Goal: Entertainment & Leisure: Browse casually

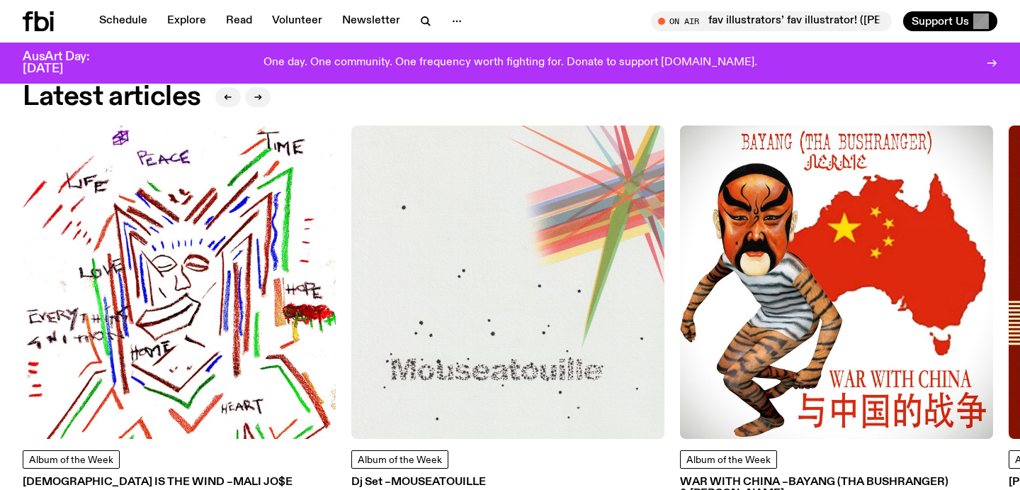
scroll to position [1737, 0]
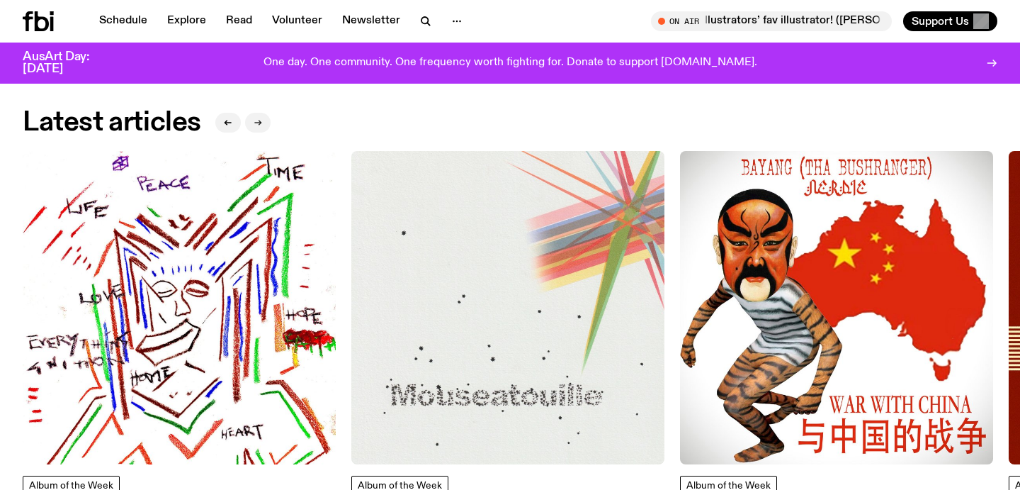
click at [255, 113] on button "button" at bounding box center [258, 123] width 26 height 20
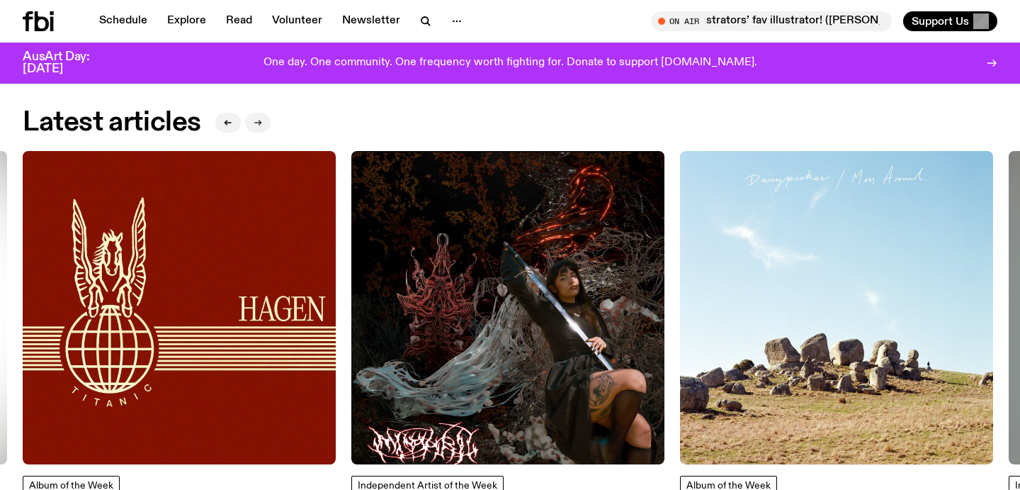
click at [255, 113] on button "button" at bounding box center [258, 123] width 26 height 20
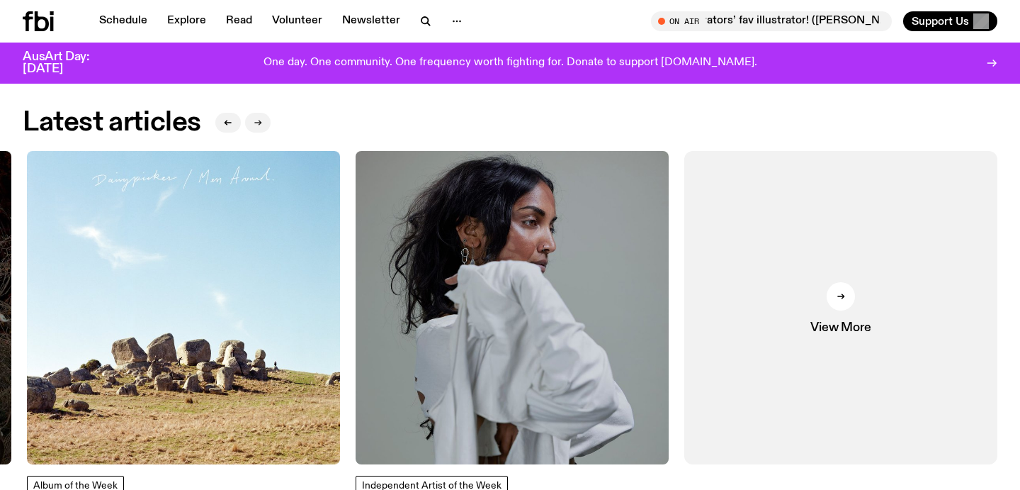
click at [255, 113] on button "button" at bounding box center [258, 123] width 26 height 20
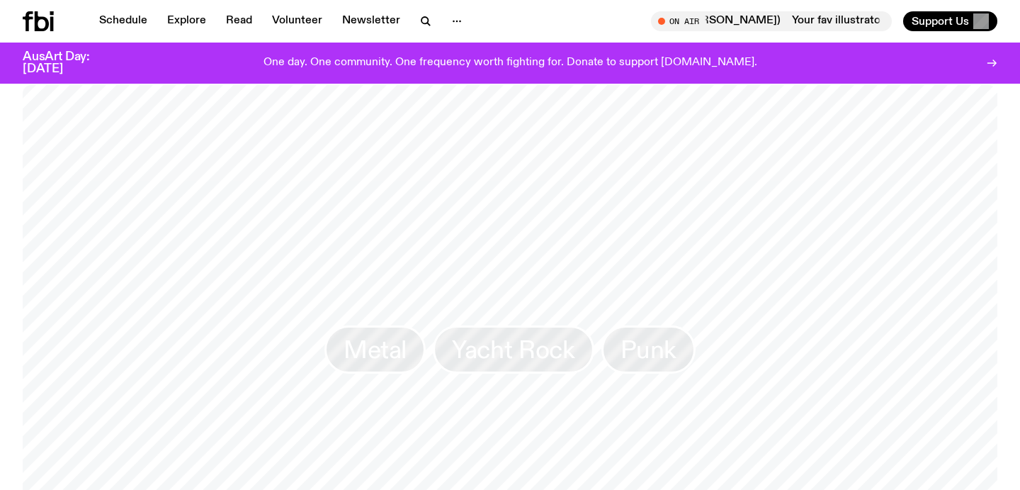
scroll to position [866, 0]
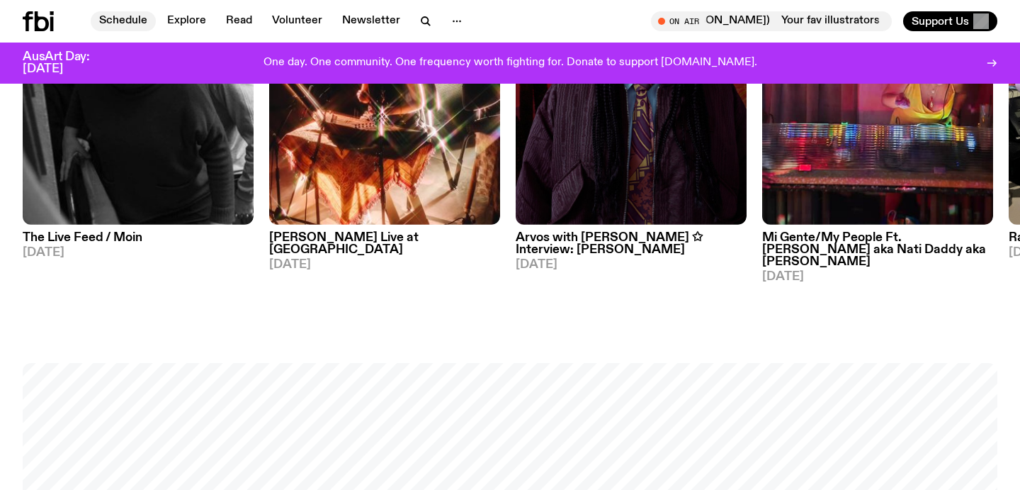
click at [133, 22] on link "Schedule" at bounding box center [123, 21] width 65 height 20
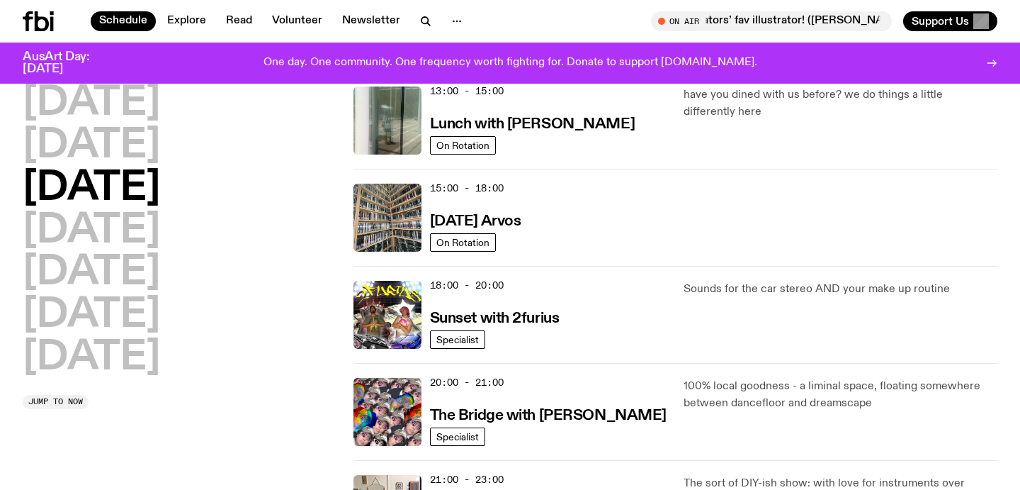
scroll to position [502, 0]
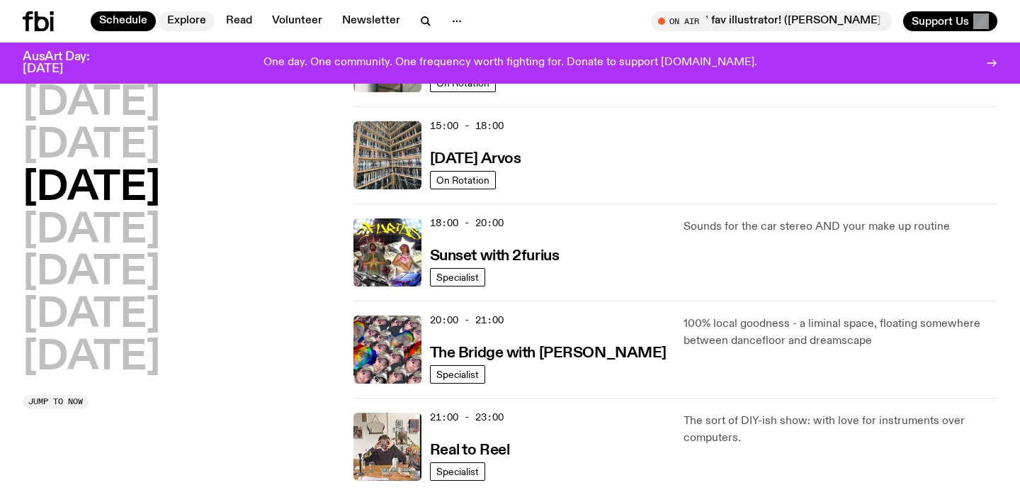
click at [201, 13] on link "Explore" at bounding box center [187, 21] width 56 height 20
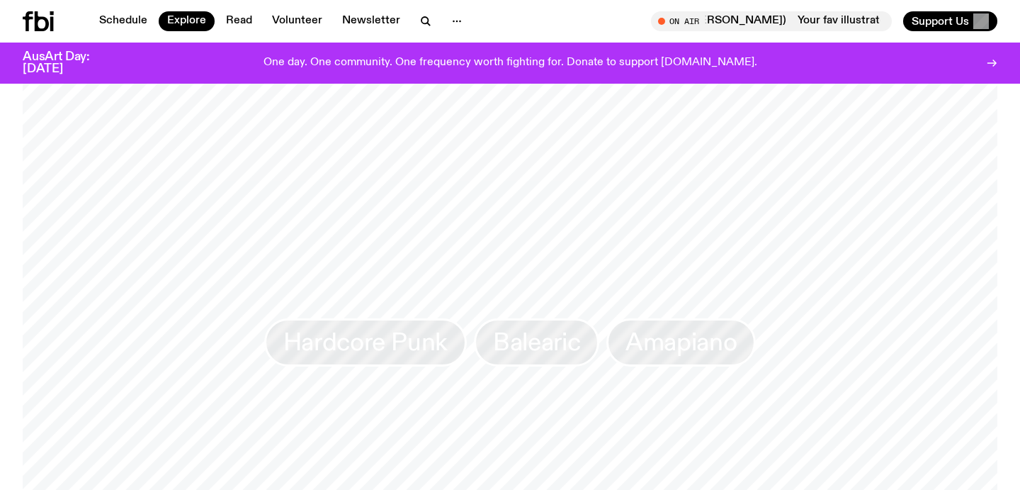
scroll to position [2232, 0]
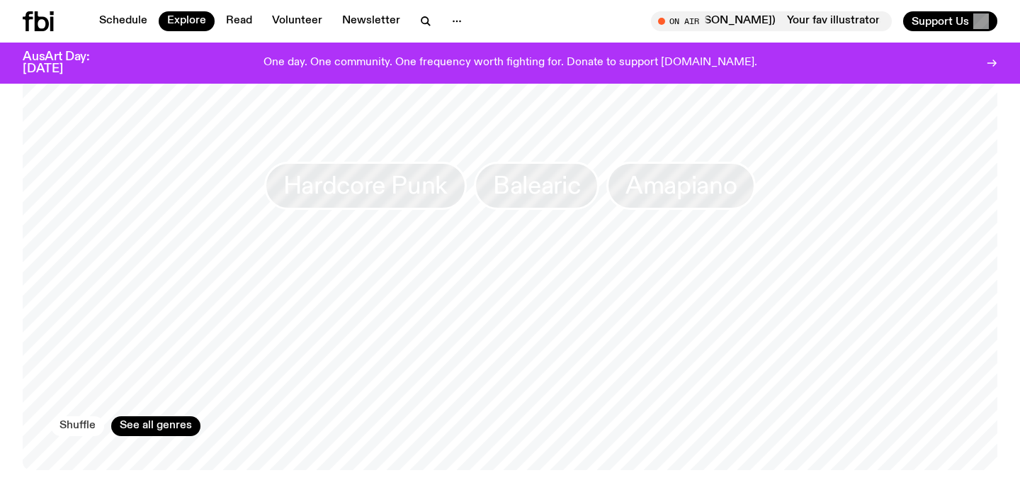
click at [77, 419] on button "Shuffle" at bounding box center [77, 426] width 53 height 20
click at [144, 417] on link "See all genres" at bounding box center [155, 426] width 89 height 20
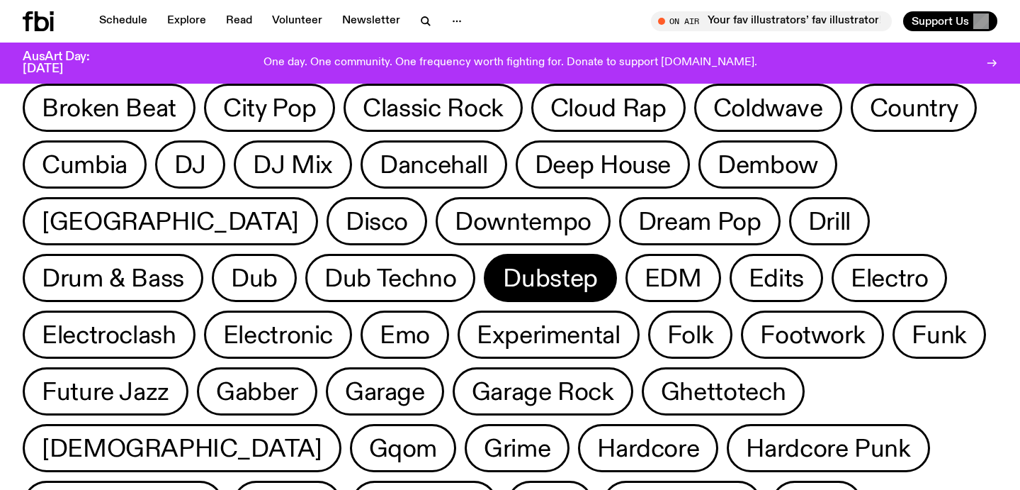
scroll to position [515, 0]
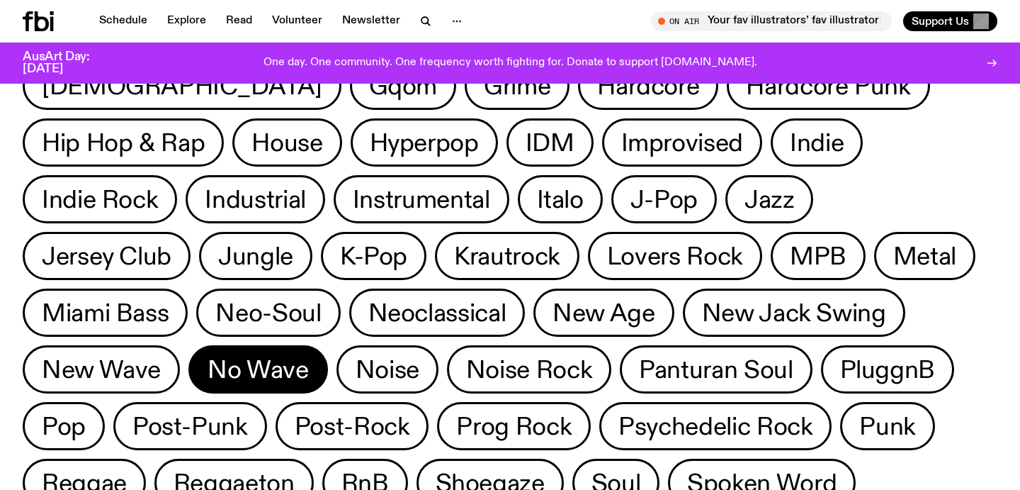
click at [308, 356] on span "No Wave" at bounding box center [258, 370] width 101 height 28
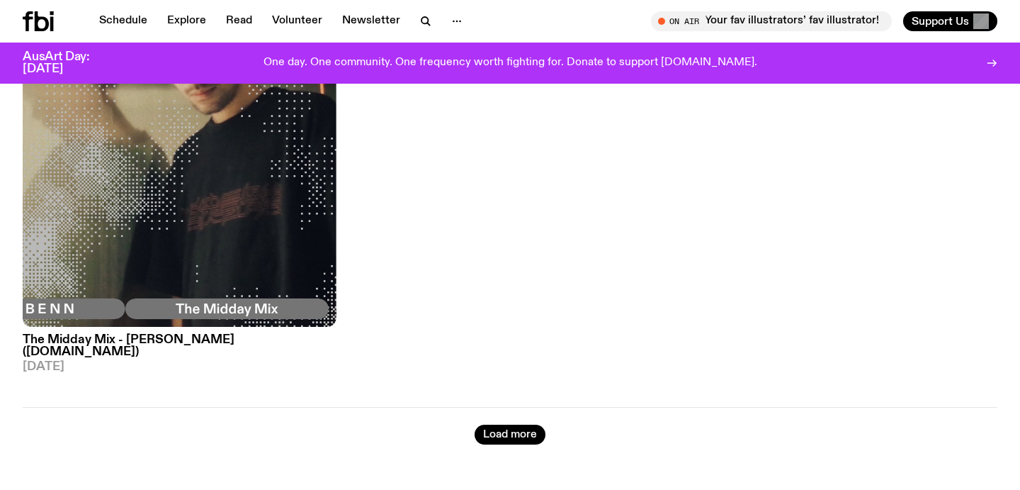
scroll to position [297, 0]
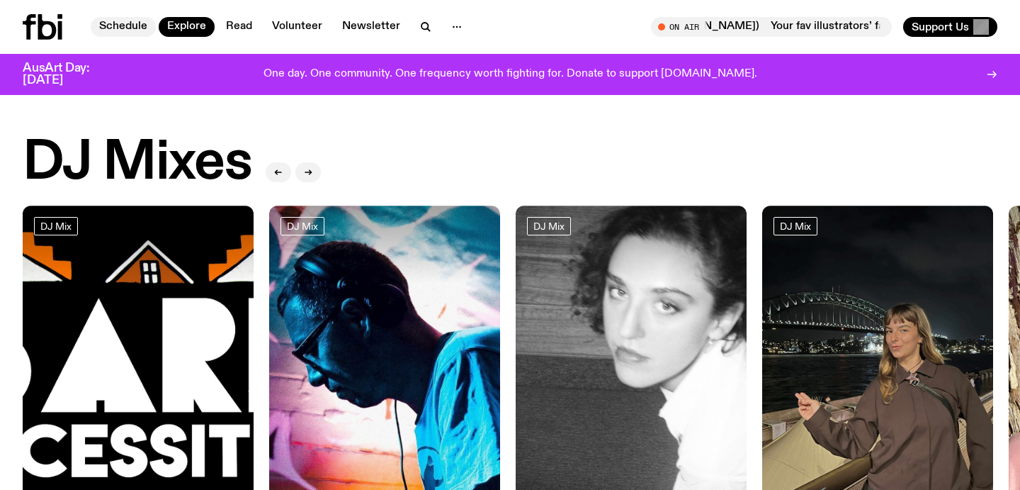
click at [122, 31] on link "Schedule" at bounding box center [123, 27] width 65 height 20
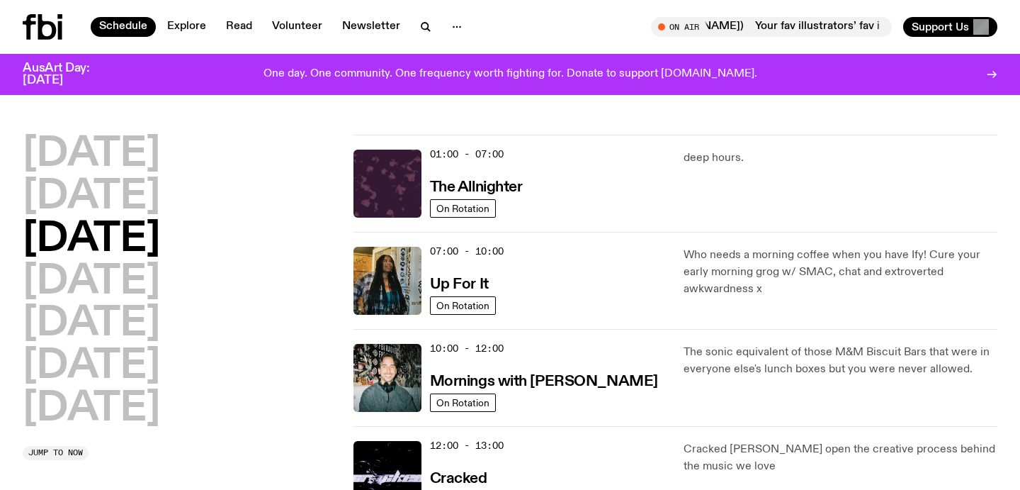
click at [39, 44] on div "Schedule Explore Read Volunteer Newsletter On Air Your fav illustrators’ fav il…" at bounding box center [510, 27] width 1020 height 54
click at [46, 21] on icon at bounding box center [47, 27] width 18 height 26
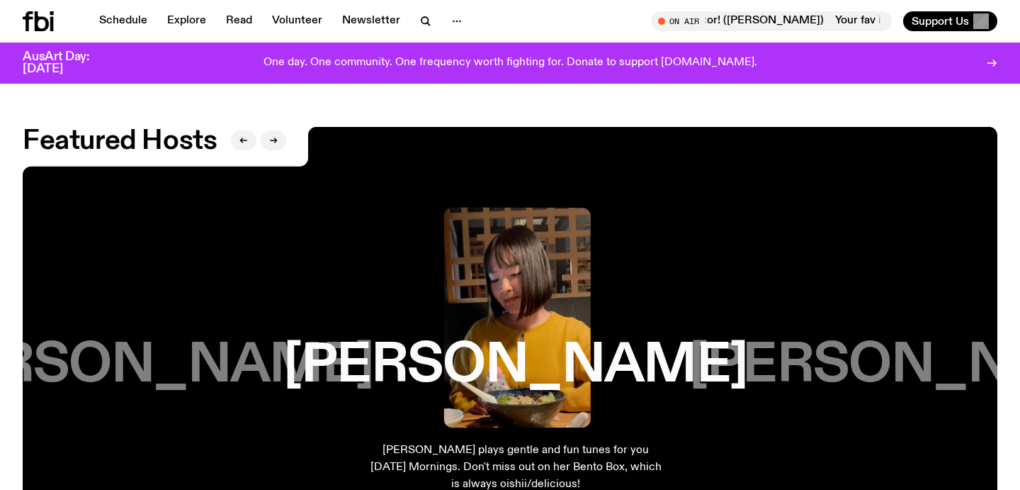
scroll to position [2277, 0]
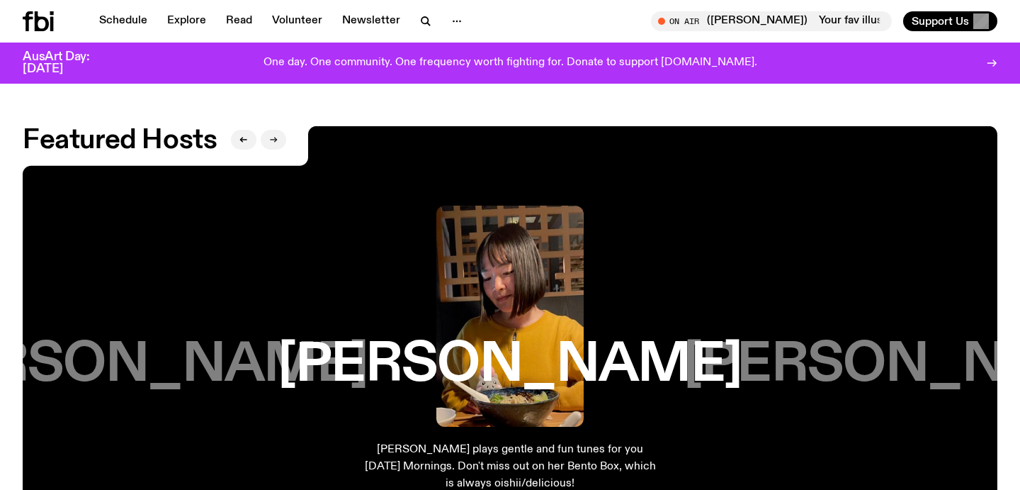
click at [281, 130] on button "button" at bounding box center [274, 140] width 26 height 20
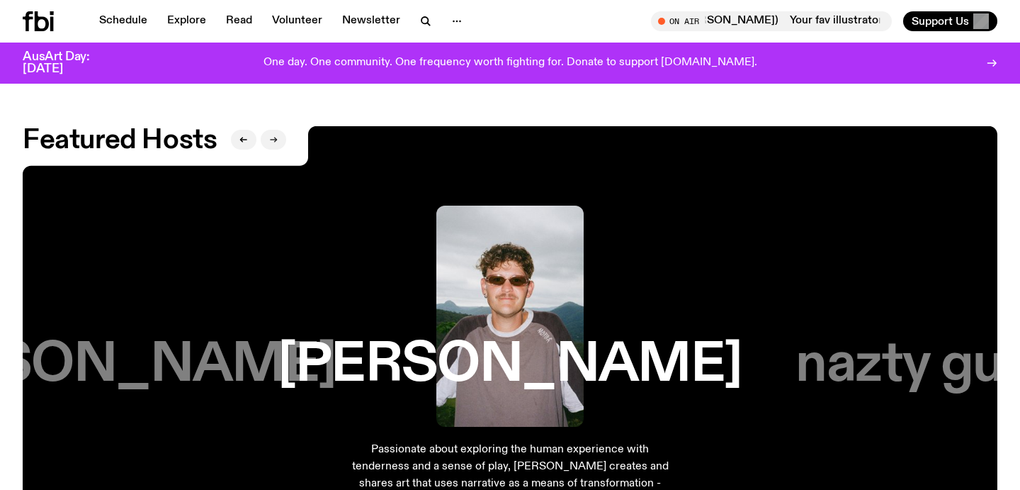
click at [281, 130] on button "button" at bounding box center [274, 140] width 26 height 20
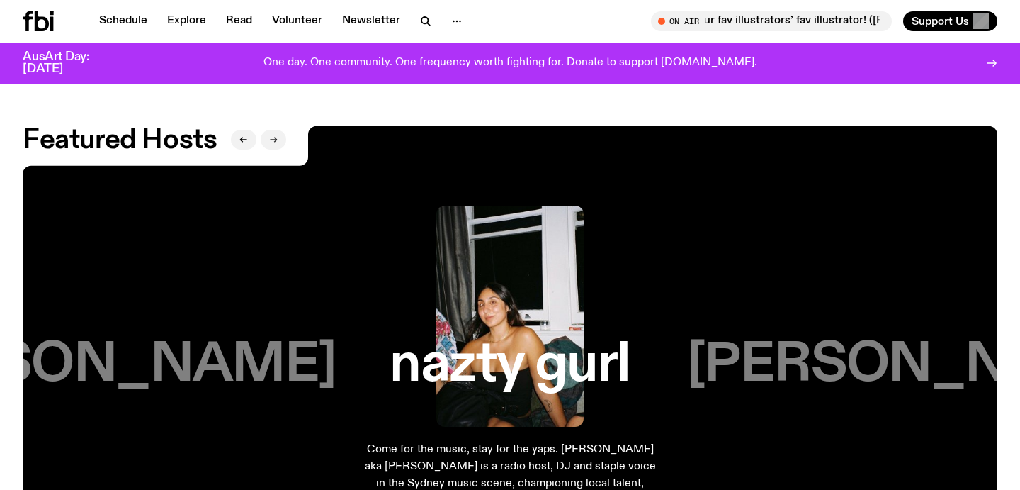
click at [281, 130] on button "button" at bounding box center [274, 140] width 26 height 20
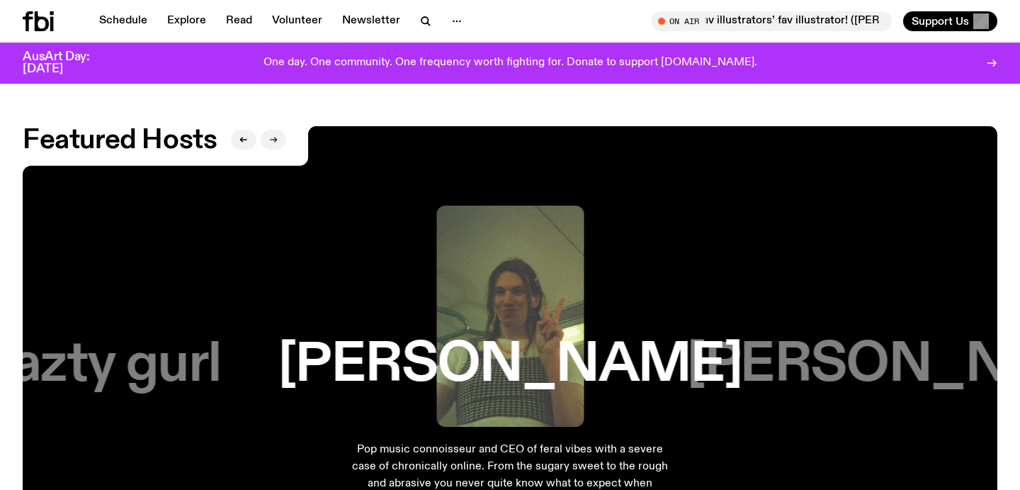
click at [281, 130] on button "button" at bounding box center [274, 140] width 26 height 20
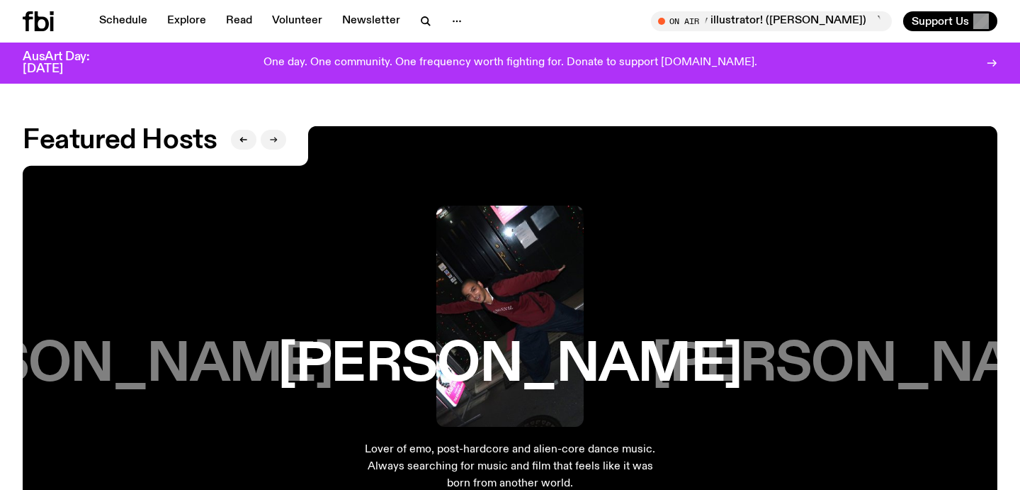
click at [281, 130] on button "button" at bounding box center [274, 140] width 26 height 20
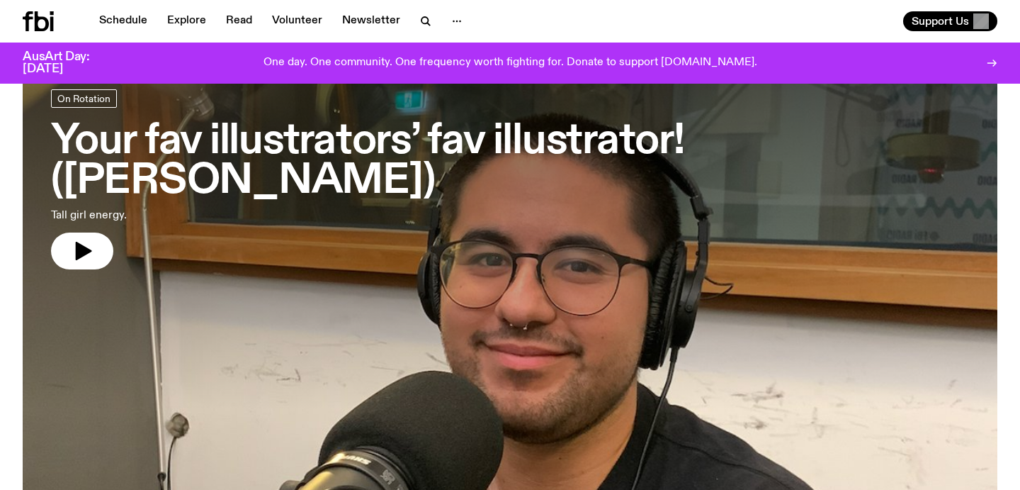
scroll to position [0, 0]
